Goal: Task Accomplishment & Management: Use online tool/utility

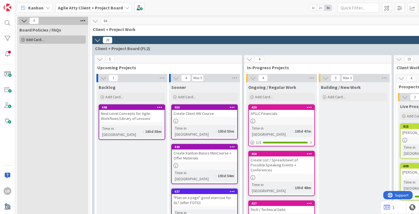
scroll to position [1280, 0]
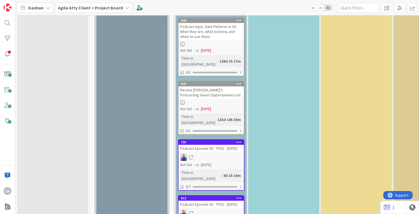
type textarea "x"
type textarea "R"
type textarea "x"
type textarea "Rai"
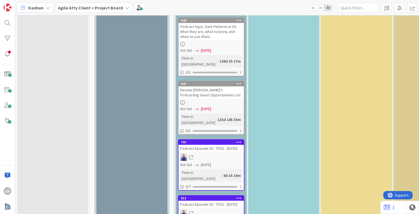
type textarea "x"
type textarea "Raif"
type textarea "x"
type textarea "Raif"
type textarea "x"
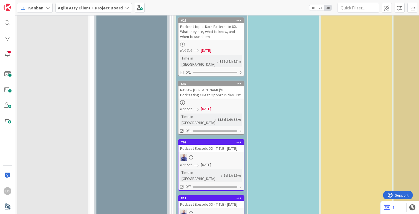
type textarea "Raif E"
type textarea "x"
type textarea "Raif Eng"
type textarea "x"
type textarea "[PERSON_NAME]"
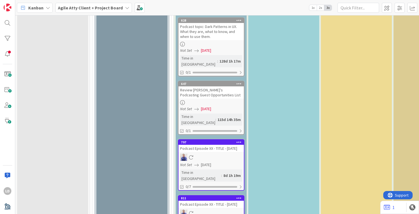
type textarea "x"
type textarea "Raif Engag"
type textarea "x"
type textarea "Raif Engagg"
type textarea "x"
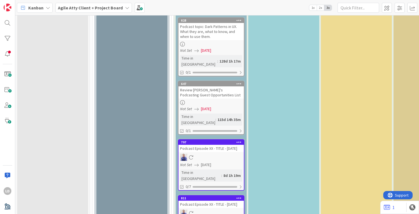
type textarea "Raif Engagge"
type textarea "x"
type textarea "Raif Engaggem"
type textarea "x"
type textarea "Raif Engaggeme"
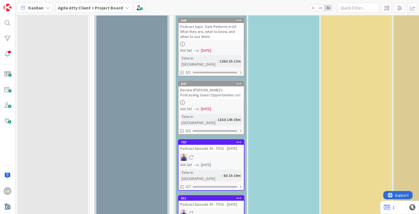
type textarea "x"
type textarea "Raif Engaggem"
type textarea "x"
type textarea "Raif Engagge"
type textarea "x"
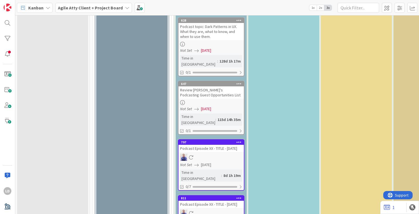
type textarea "Raif Engagg"
type textarea "x"
type textarea "Raif Engag"
type textarea "x"
type textarea "Raif Engage"
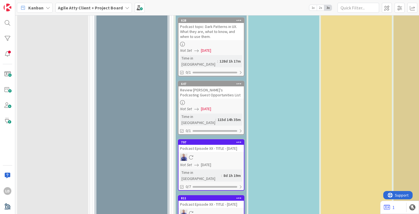
type textarea "x"
type textarea "Raif Engageme"
type textarea "x"
type textarea "Raif Engagement"
type textarea "x"
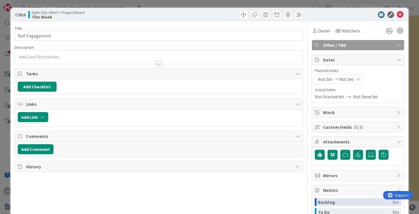
click at [62, 60] on div at bounding box center [159, 61] width 288 height 6
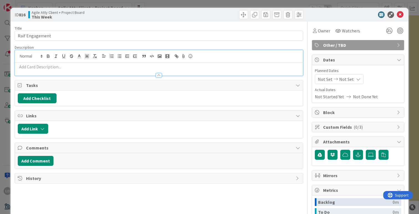
click at [55, 66] on p at bounding box center [159, 67] width 283 height 6
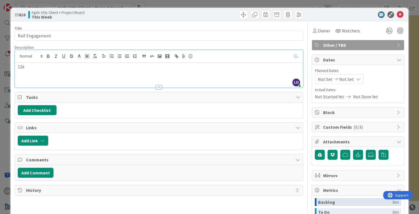
click at [305, 42] on div "Title 15 / 128 Raif Engagement Description [PERSON_NAME] just joined 12k Owner …" at bounding box center [210, 156] width 390 height 269
click at [401, 14] on icon at bounding box center [400, 14] width 7 height 7
